Goal: Task Accomplishment & Management: Use online tool/utility

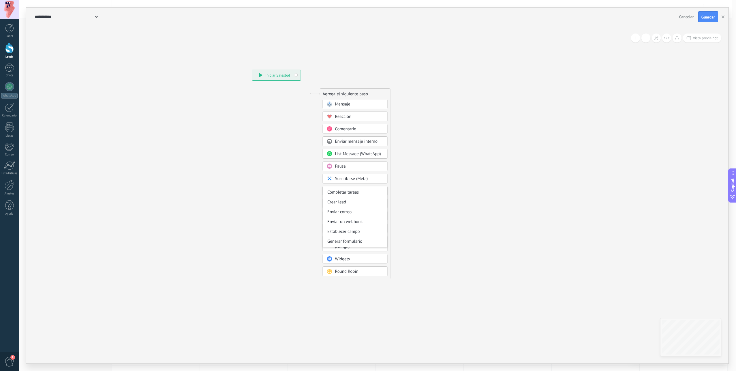
scroll to position [77, 0]
click at [266, 233] on icon at bounding box center [302, 174] width 388 height 498
click at [343, 206] on span "Condición" at bounding box center [344, 203] width 18 height 5
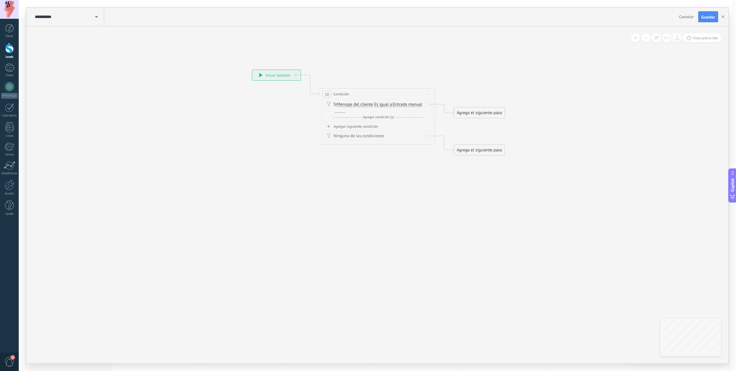
click at [362, 106] on span "Mensaje del cliente" at bounding box center [355, 104] width 36 height 5
click at [362, 106] on button "Mensaje del cliente" at bounding box center [370, 104] width 72 height 10
click at [368, 107] on span "Lead: Evento" at bounding box center [366, 109] width 70 height 6
click at [404, 103] on span "Entrada manual" at bounding box center [395, 104] width 29 height 5
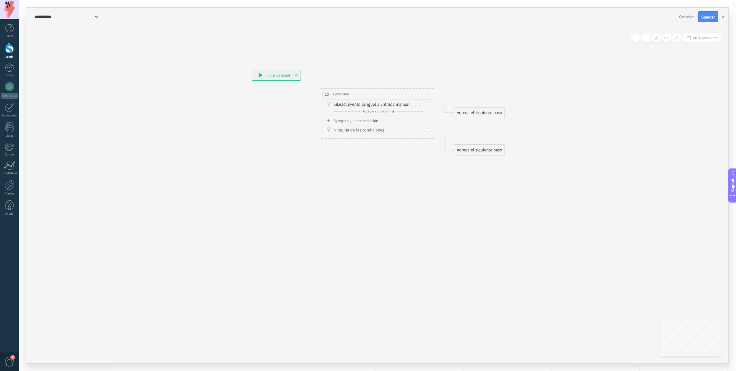
click at [404, 103] on button "Entrada manual" at bounding box center [414, 104] width 72 height 10
click at [372, 188] on icon at bounding box center [369, 112] width 522 height 374
click at [398, 104] on span "Entrada manual" at bounding box center [395, 104] width 29 height 5
click at [398, 104] on button "Entrada manual" at bounding box center [414, 104] width 72 height 10
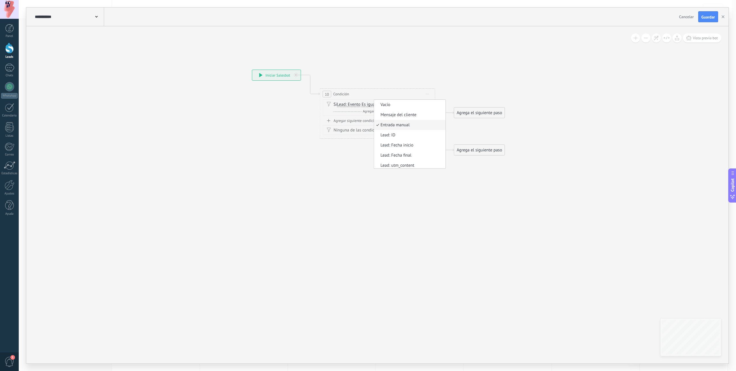
click at [411, 107] on div at bounding box center [416, 104] width 10 height 5
click at [403, 103] on span "Entrada manual" at bounding box center [395, 104] width 29 height 5
click at [403, 103] on button "Entrada manual" at bounding box center [414, 104] width 72 height 10
click at [313, 174] on icon at bounding box center [369, 112] width 522 height 374
